Goal: Transaction & Acquisition: Purchase product/service

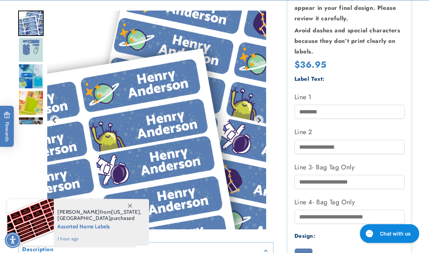
scroll to position [221, 0]
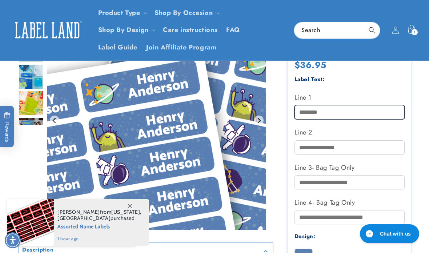
click at [325, 107] on input "Line 1" at bounding box center [349, 112] width 110 height 14
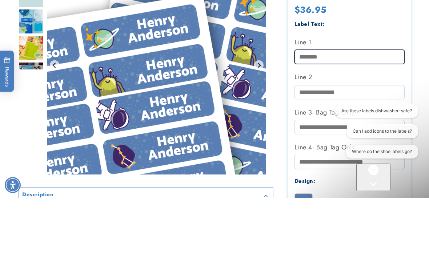
scroll to position [0, 0]
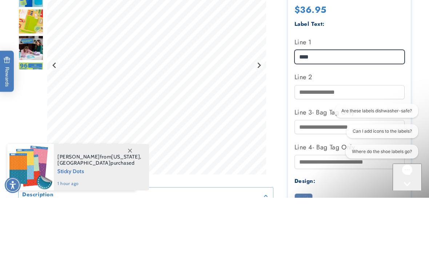
type input "****"
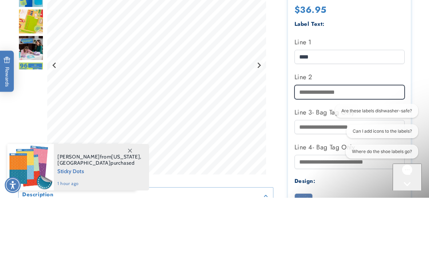
click at [315, 140] on input "Line 2" at bounding box center [349, 147] width 110 height 14
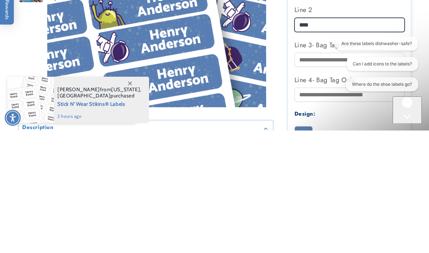
type input "****"
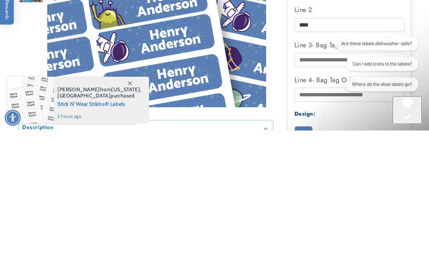
click at [248, 39] on img "Gallery Viewer" at bounding box center [156, 120] width 219 height 219
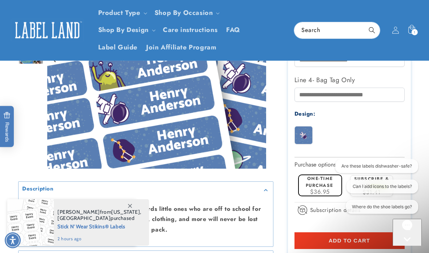
click at [223, 157] on img "Gallery Viewer" at bounding box center [156, 59] width 219 height 219
click at [307, 134] on img at bounding box center [303, 134] width 17 height 17
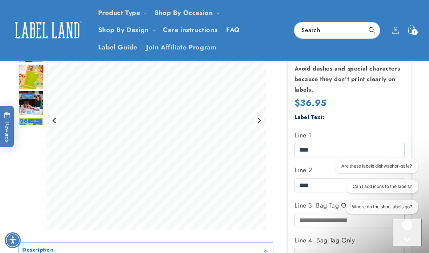
scroll to position [177, 0]
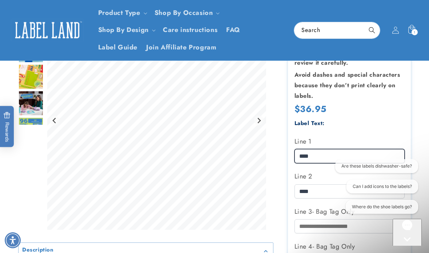
click at [337, 150] on input "****" at bounding box center [349, 156] width 110 height 14
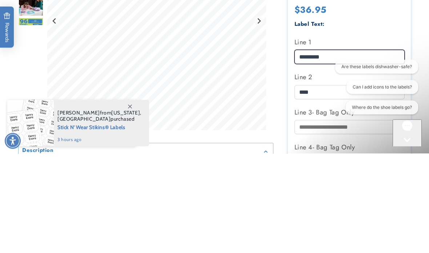
type input "*********"
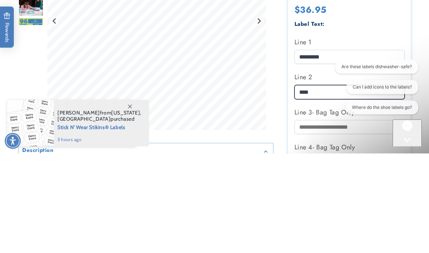
click at [322, 184] on input "****" at bounding box center [349, 191] width 110 height 14
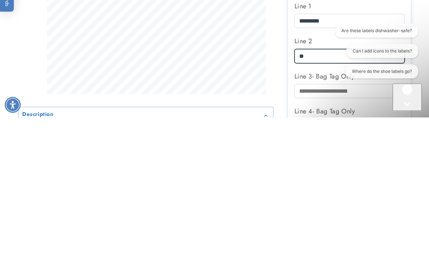
type input "*"
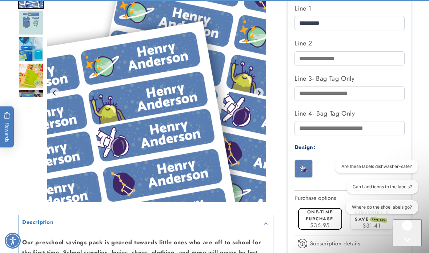
scroll to position [311, 0]
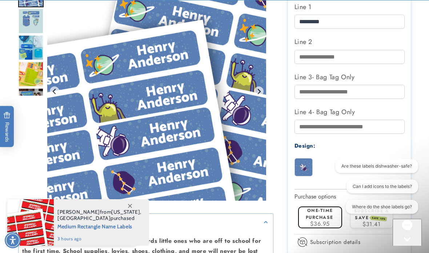
click at [130, 208] on icon at bounding box center [130, 206] width 4 height 4
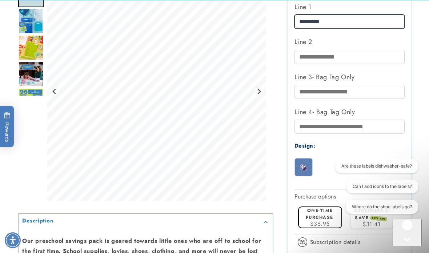
click at [349, 19] on input "*********" at bounding box center [349, 22] width 110 height 14
type input "****"
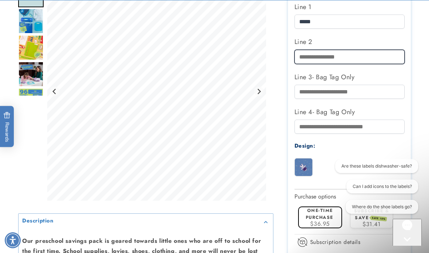
click at [307, 51] on input "Line 2" at bounding box center [349, 57] width 110 height 14
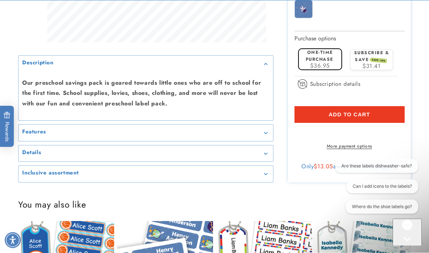
scroll to position [469, 0]
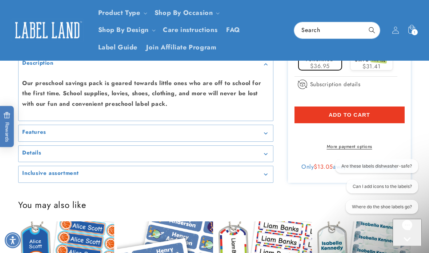
type input "****"
click at [354, 114] on span "Add to cart" at bounding box center [348, 114] width 41 height 7
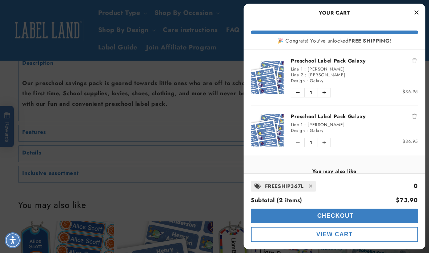
click at [415, 114] on icon "Remove Preschool Label Pack Galaxy" at bounding box center [414, 116] width 4 height 5
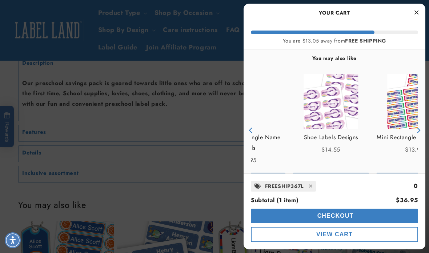
scroll to position [63, 0]
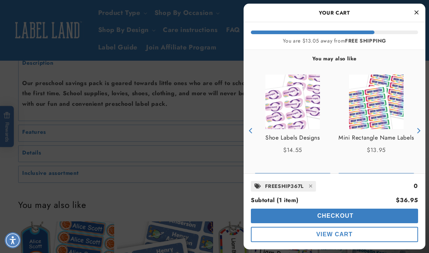
click at [383, 107] on img "product" at bounding box center [376, 101] width 54 height 54
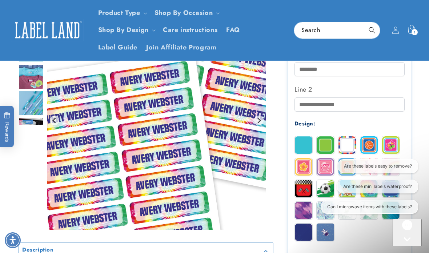
scroll to position [239, 0]
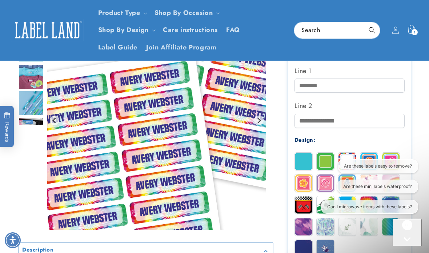
click at [28, 70] on img "Go to slide 3" at bounding box center [30, 76] width 25 height 25
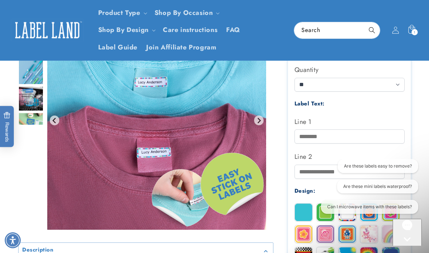
scroll to position [189, 0]
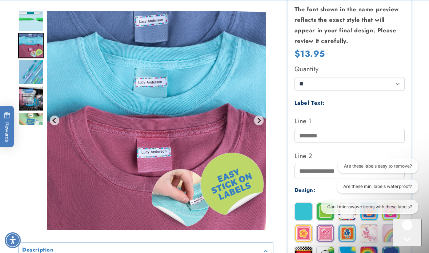
click at [28, 79] on img "Go to slide 4" at bounding box center [30, 71] width 25 height 25
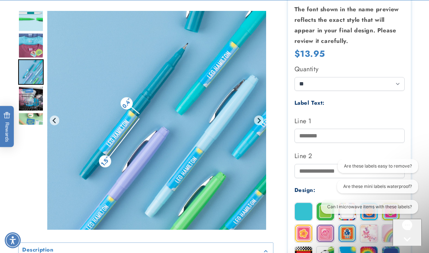
click at [32, 92] on img "Go to slide 5" at bounding box center [30, 98] width 25 height 25
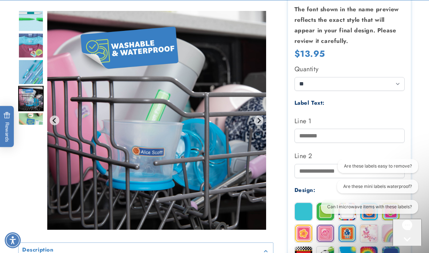
click at [32, 124] on img "Go to slide 6" at bounding box center [30, 124] width 25 height 25
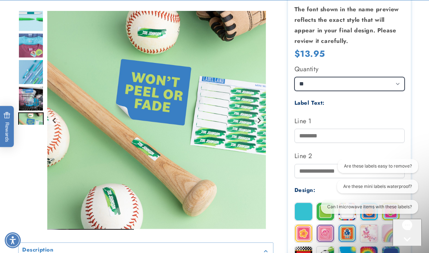
click at [402, 80] on select "** ** **" at bounding box center [349, 84] width 110 height 14
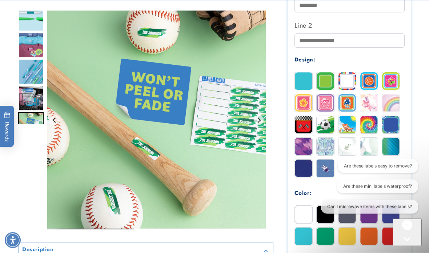
scroll to position [319, 0]
click at [369, 122] on img at bounding box center [368, 124] width 17 height 17
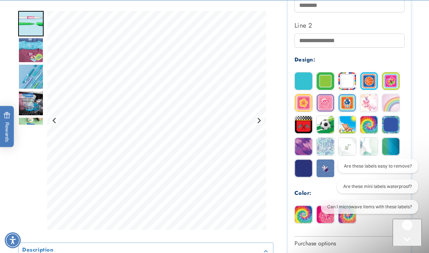
click at [353, 78] on img at bounding box center [346, 80] width 17 height 17
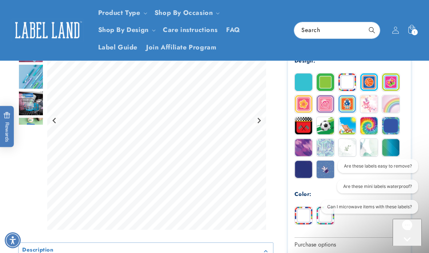
scroll to position [312, 0]
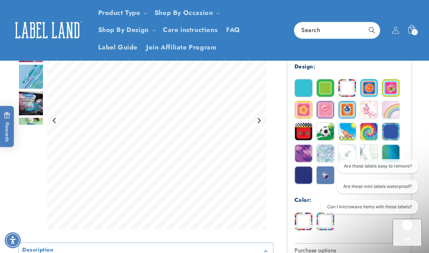
click at [391, 66] on div "Design:" at bounding box center [349, 67] width 110 height 10
click at [418, 109] on div at bounding box center [214, 94] width 429 height 600
click at [344, 79] on img at bounding box center [346, 87] width 17 height 17
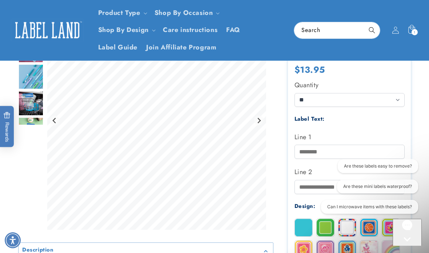
scroll to position [172, 0]
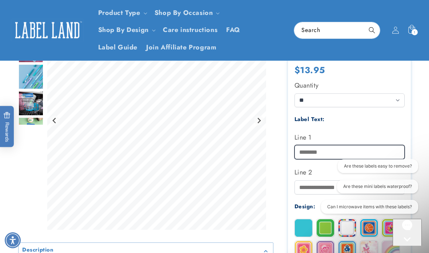
click at [315, 147] on input "Line 1" at bounding box center [349, 152] width 110 height 14
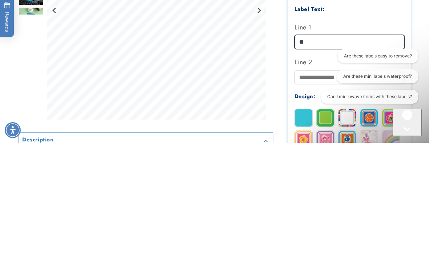
type input "*"
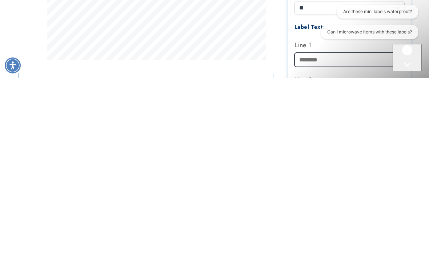
scroll to position [91, 0]
click at [305, 227] on input "Line 1" at bounding box center [349, 234] width 110 height 14
type input "*"
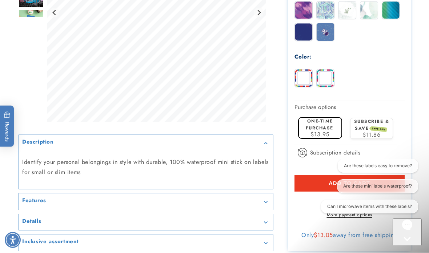
scroll to position [455, 0]
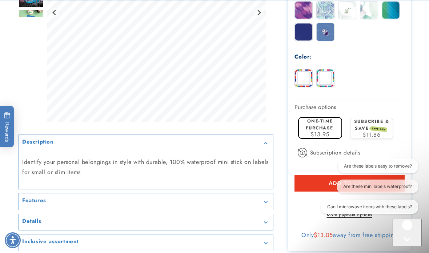
type input "**********"
click at [330, 76] on img at bounding box center [324, 77] width 17 height 17
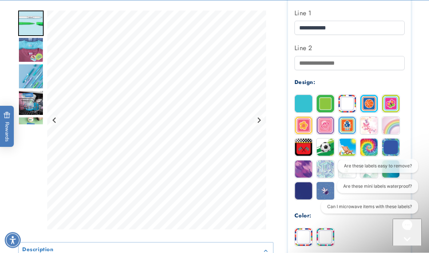
scroll to position [297, 0]
click at [395, 146] on img at bounding box center [390, 146] width 17 height 17
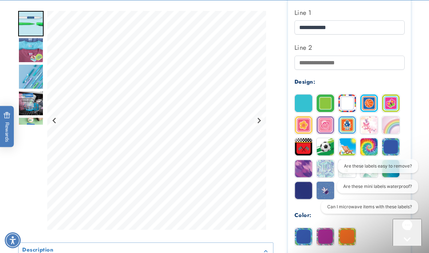
click at [304, 190] on img at bounding box center [303, 190] width 17 height 17
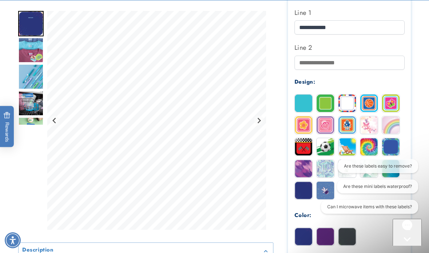
click at [346, 103] on img at bounding box center [346, 102] width 17 height 17
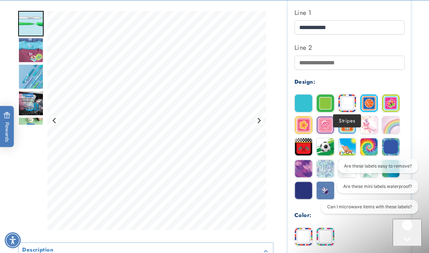
click at [324, 101] on img at bounding box center [324, 102] width 17 height 17
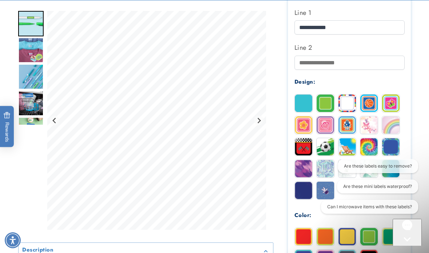
click at [393, 143] on img at bounding box center [390, 146] width 17 height 17
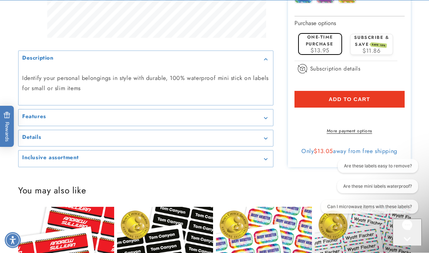
scroll to position [540, 0]
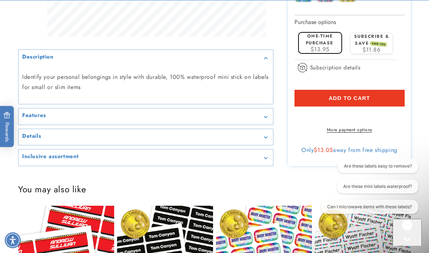
click at [372, 41] on span "SAVE 15%" at bounding box center [378, 44] width 16 height 6
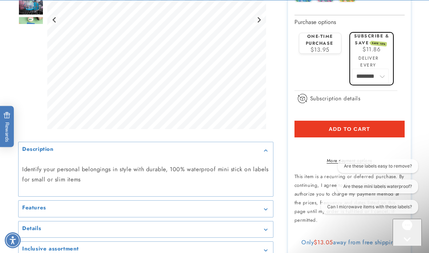
click at [319, 45] on span "$13.95" at bounding box center [319, 49] width 19 height 8
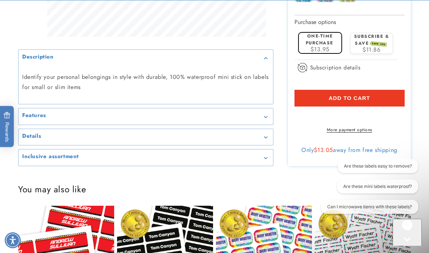
click at [365, 98] on span "Add to cart" at bounding box center [348, 98] width 41 height 7
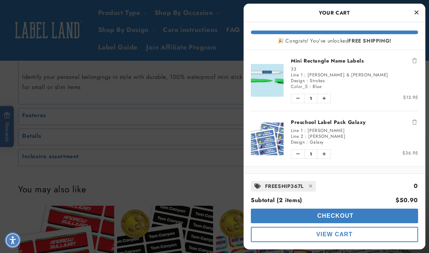
click at [350, 219] on span "Checkout" at bounding box center [334, 215] width 38 height 6
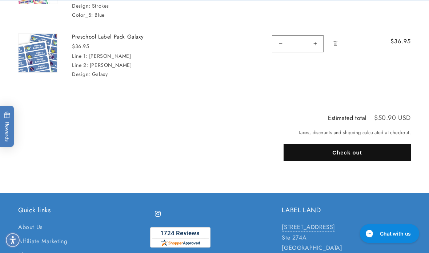
scroll to position [197, 0]
click at [358, 145] on button "Check out" at bounding box center [346, 152] width 127 height 17
